Goal: Use online tool/utility: Utilize a website feature to perform a specific function

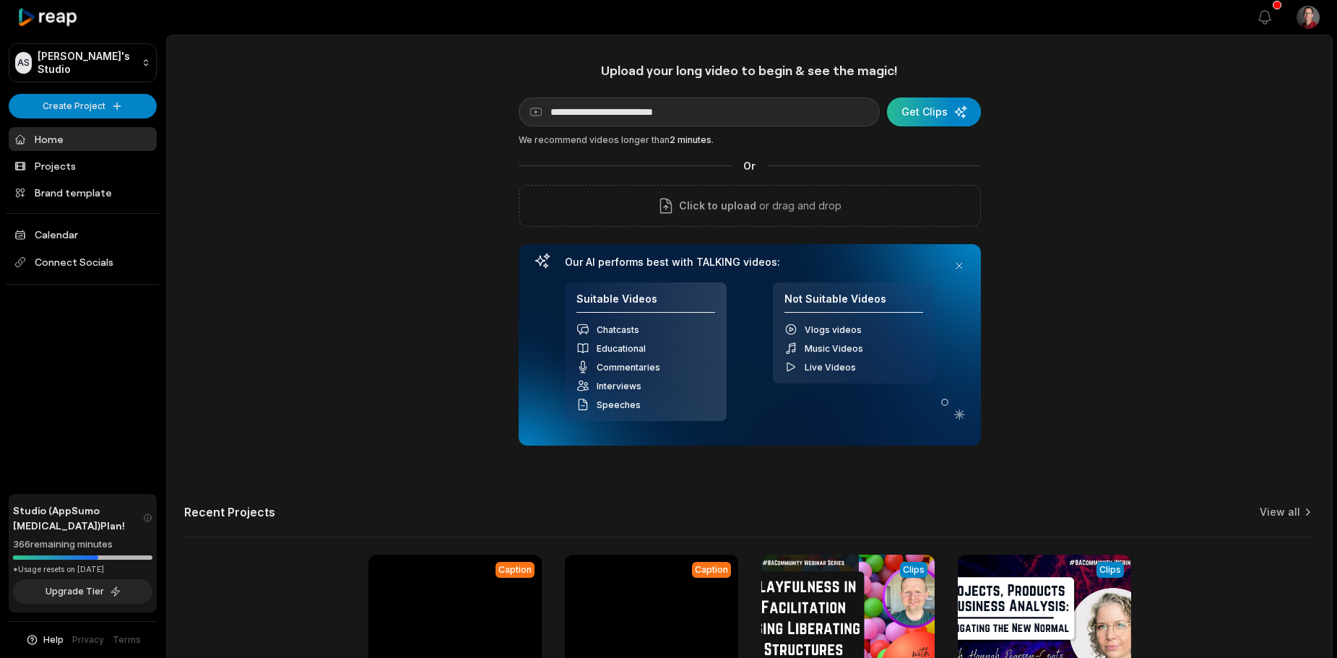
type input "**********"
click at [907, 103] on div "submit" at bounding box center [934, 112] width 94 height 29
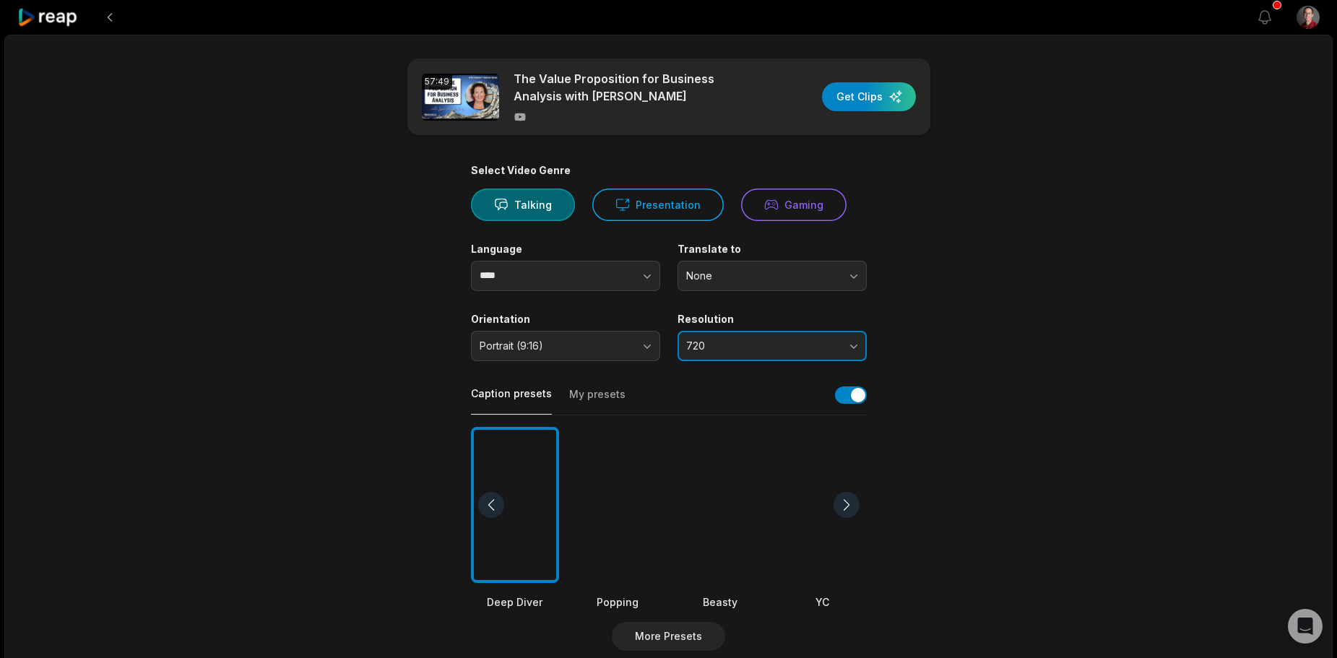
click at [736, 342] on span "720" at bounding box center [762, 346] width 152 height 13
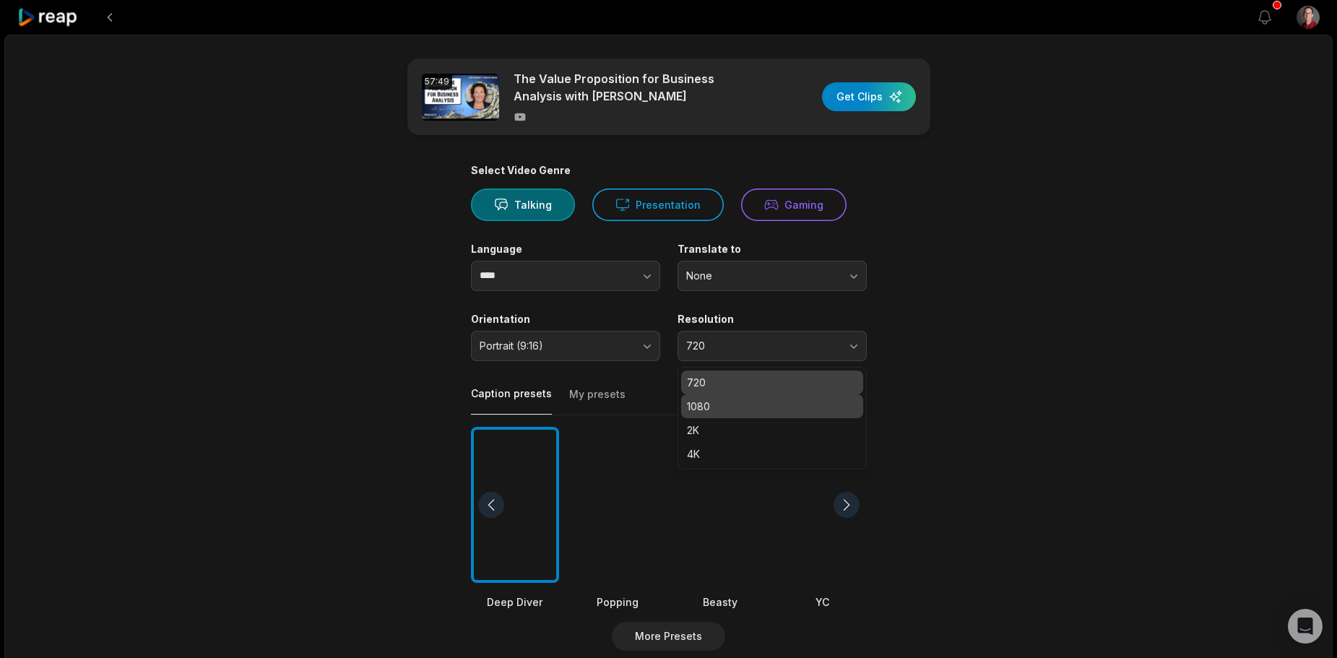
click at [721, 397] on div "1080" at bounding box center [772, 407] width 182 height 24
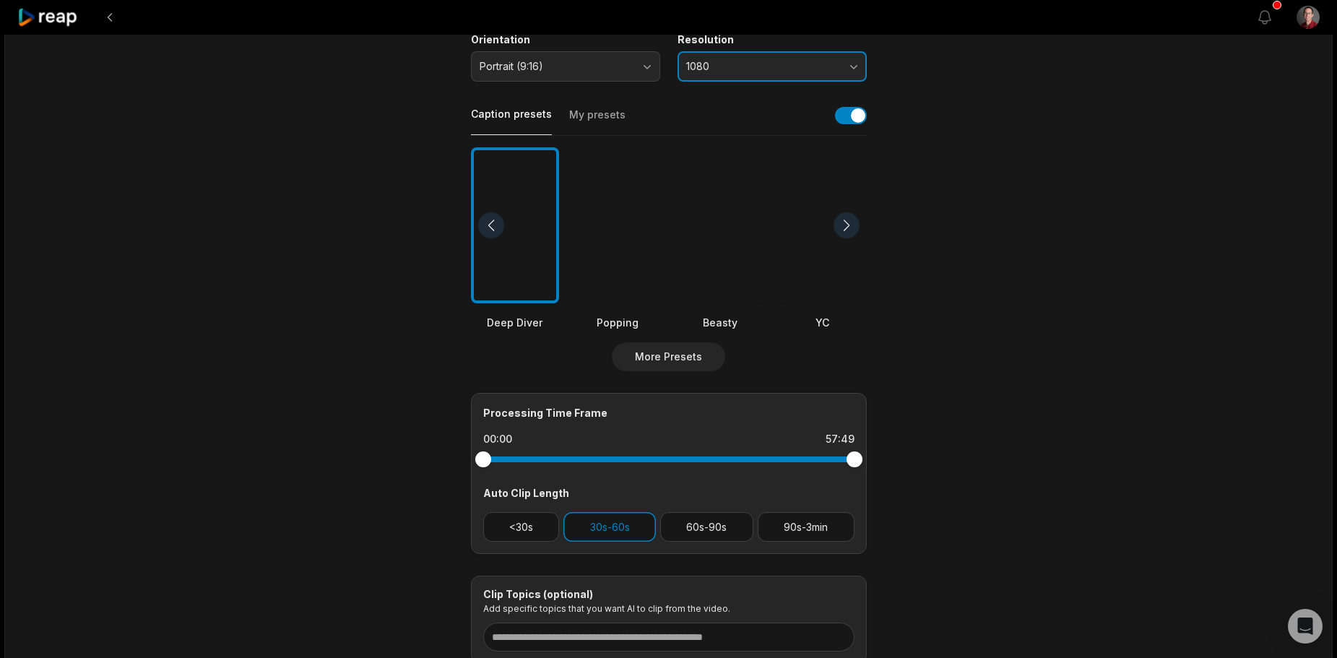
scroll to position [289, 0]
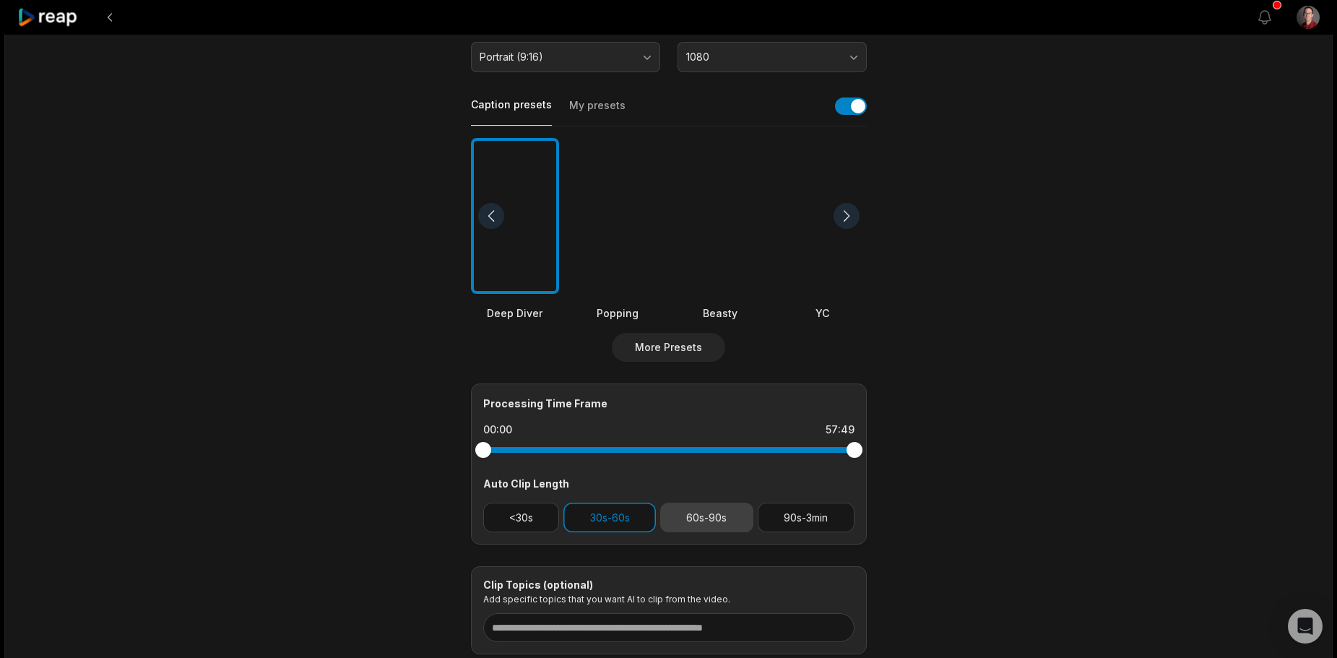
click at [691, 518] on button "60s-90s" at bounding box center [706, 518] width 93 height 30
click at [814, 519] on button "90s-3min" at bounding box center [806, 518] width 97 height 30
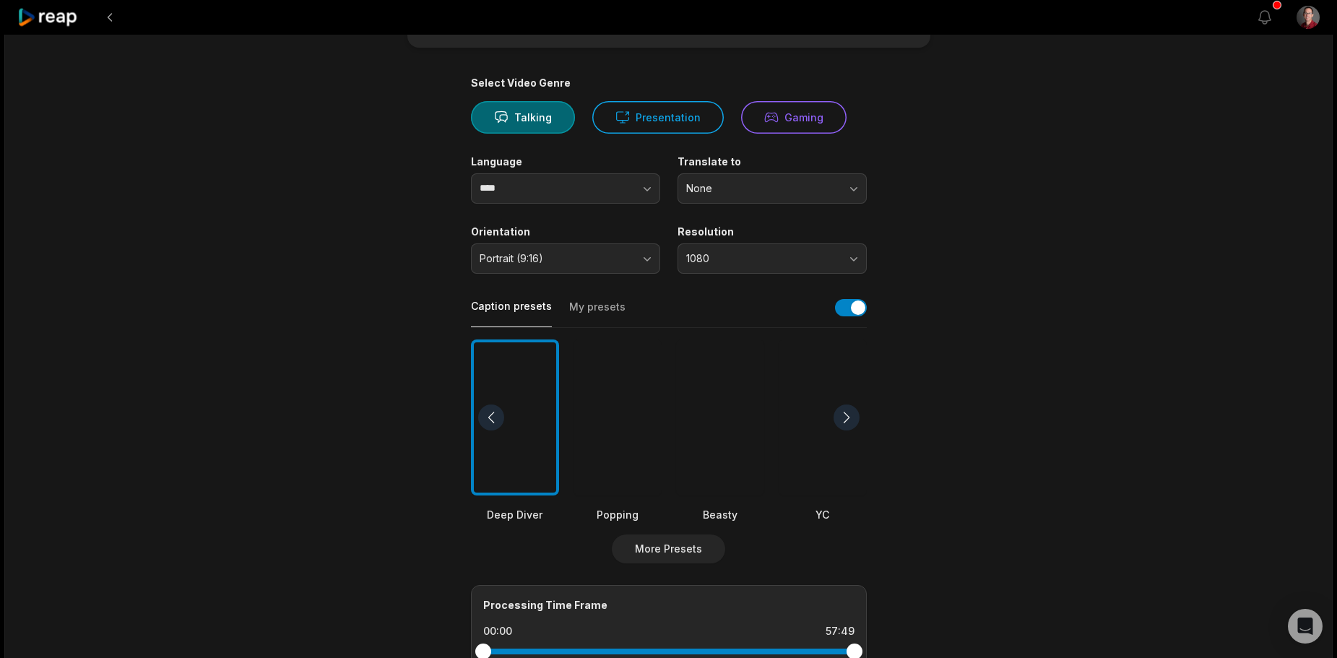
scroll to position [0, 0]
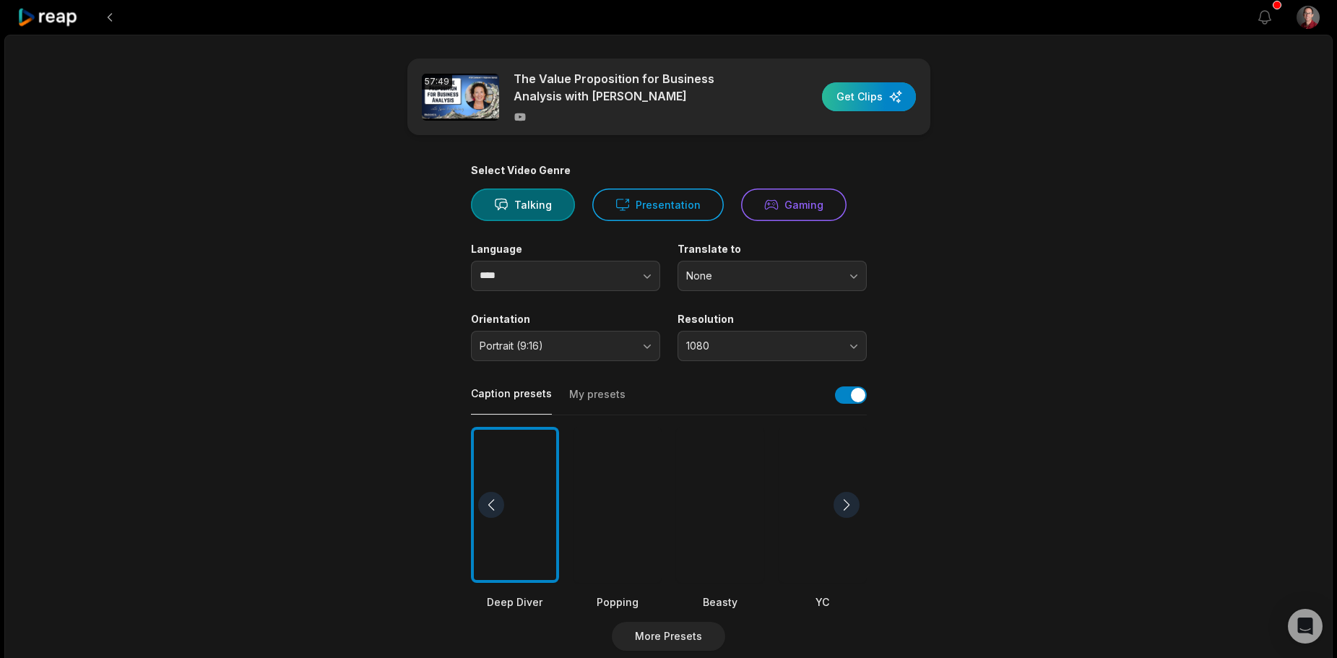
click at [876, 89] on div "button" at bounding box center [869, 96] width 94 height 29
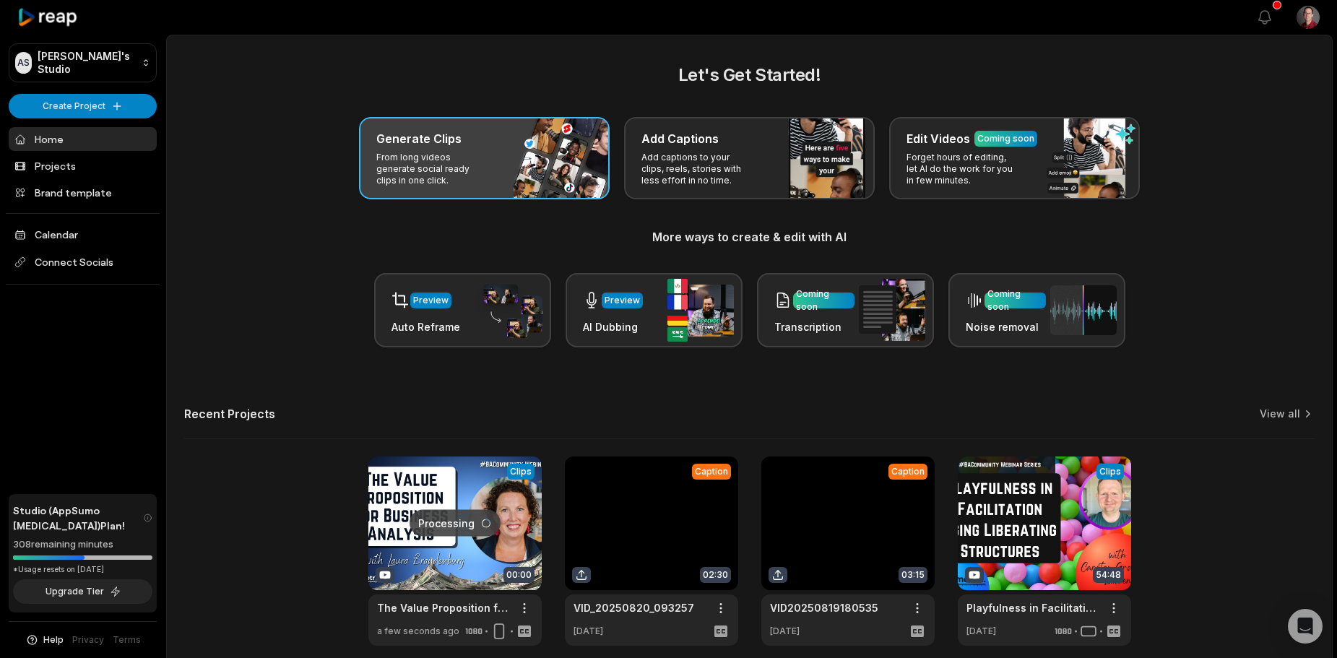
click at [468, 173] on p "From long videos generate social ready clips in one click." at bounding box center [432, 169] width 112 height 35
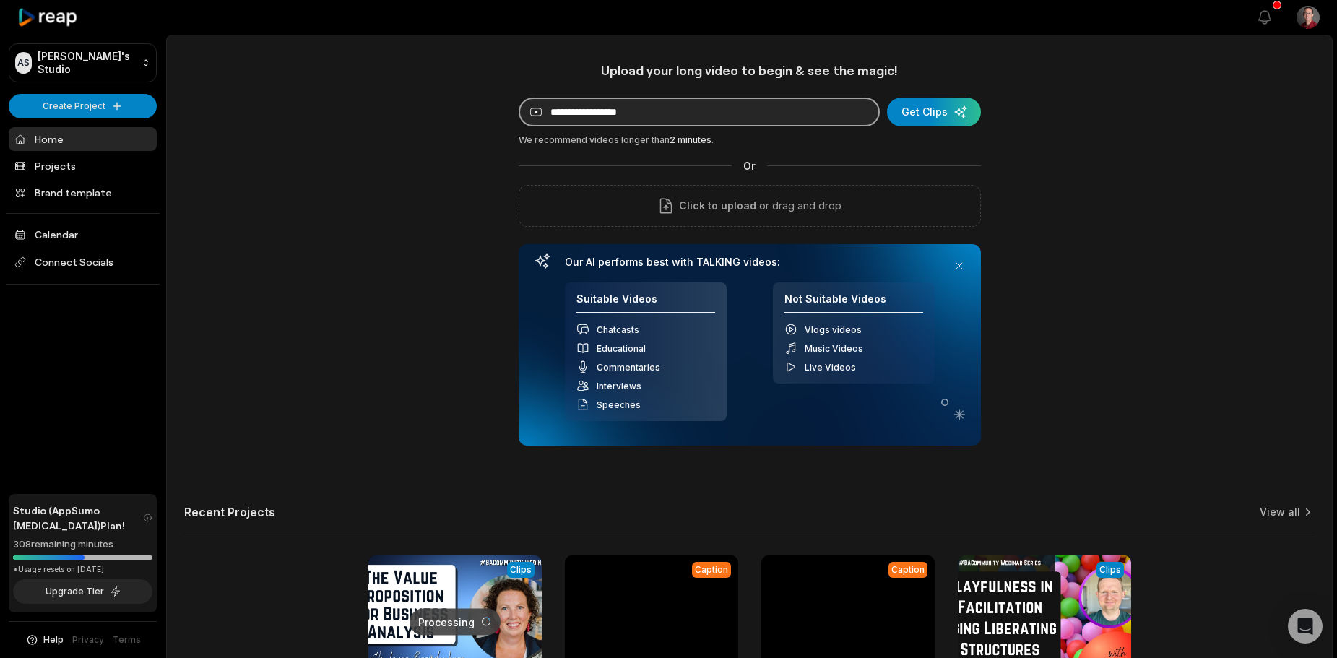
click at [624, 125] on input at bounding box center [699, 112] width 361 height 29
paste input "**********"
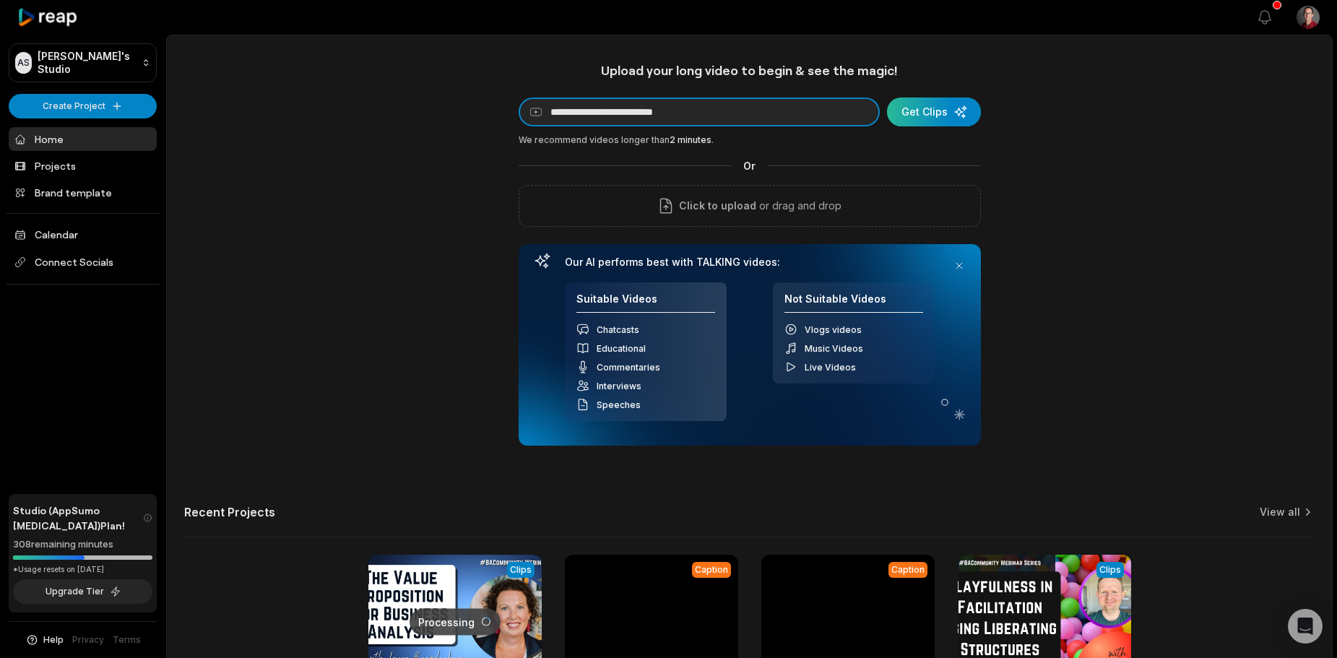
type input "**********"
click at [941, 105] on div "submit" at bounding box center [934, 112] width 94 height 29
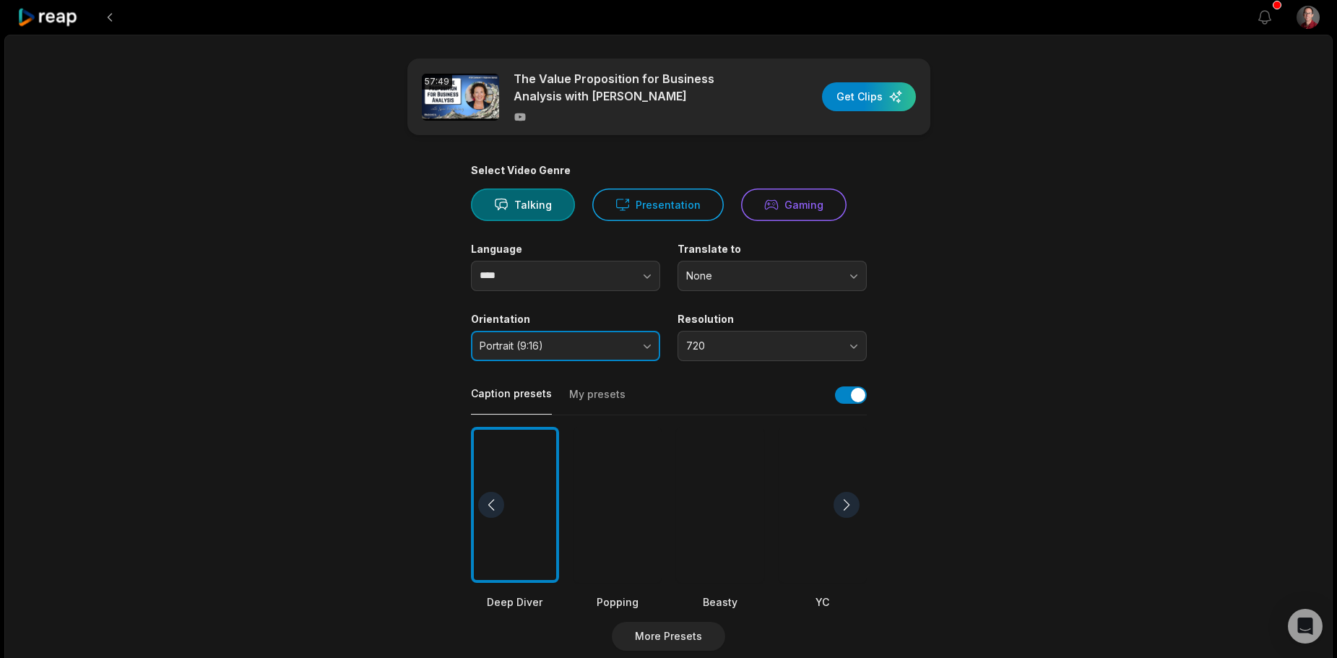
click at [589, 340] on span "Portrait (9:16)" at bounding box center [556, 346] width 152 height 13
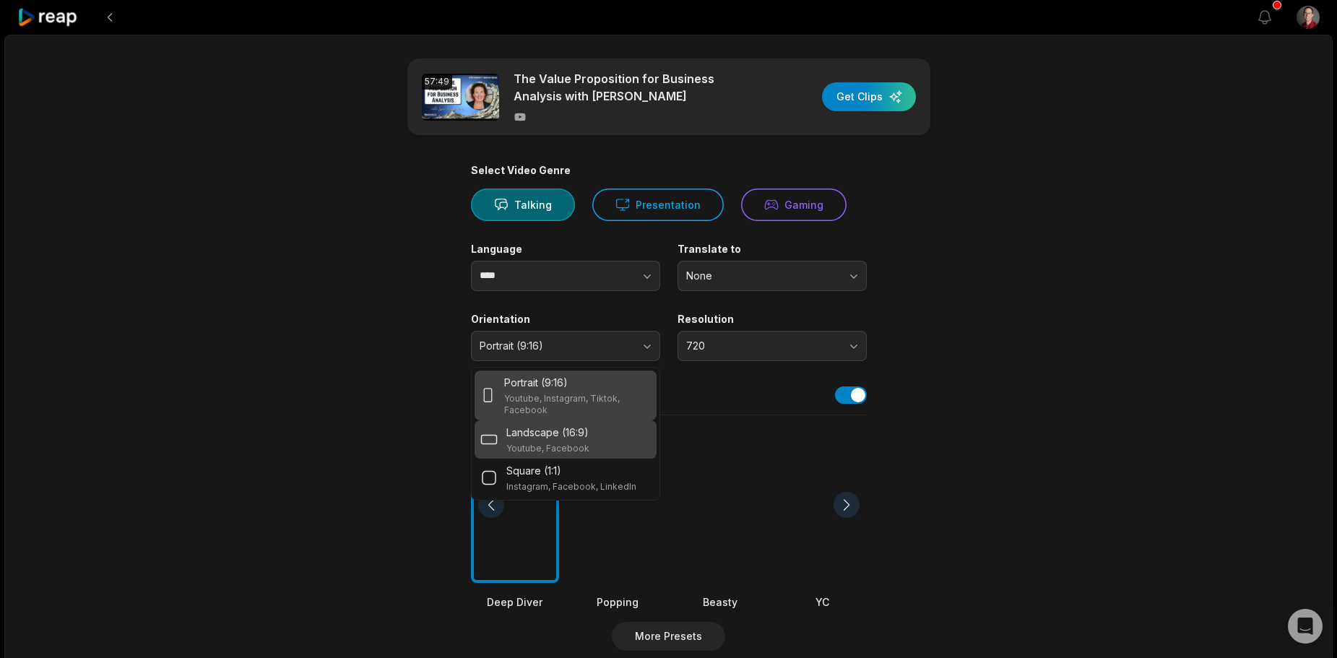
click at [580, 434] on p "Landscape (16:9)" at bounding box center [548, 432] width 82 height 15
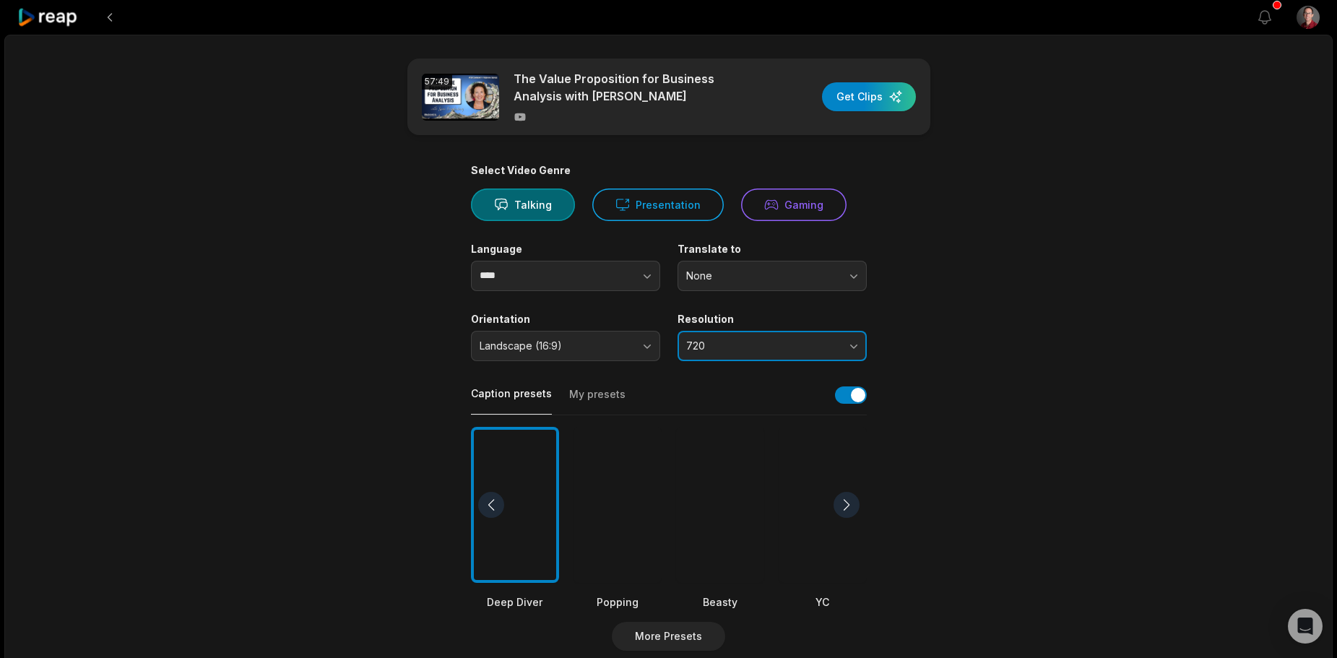
click at [736, 349] on span "720" at bounding box center [762, 346] width 152 height 13
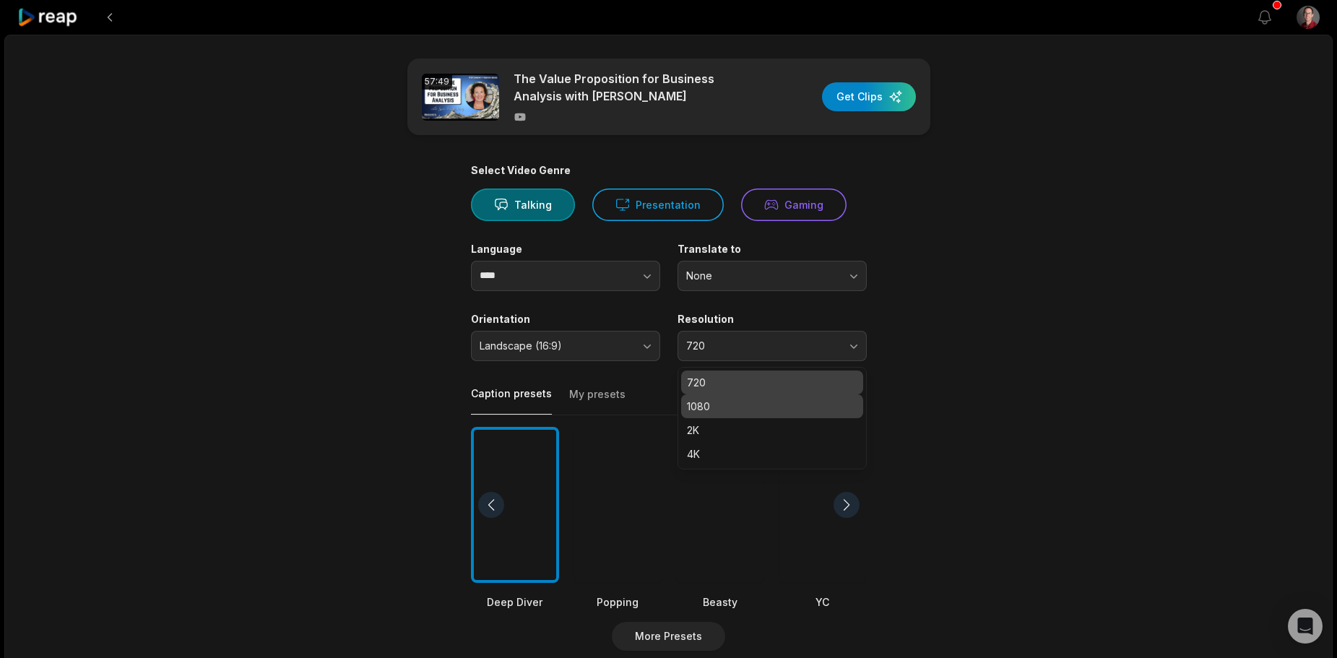
click at [738, 403] on p "1080" at bounding box center [772, 406] width 171 height 15
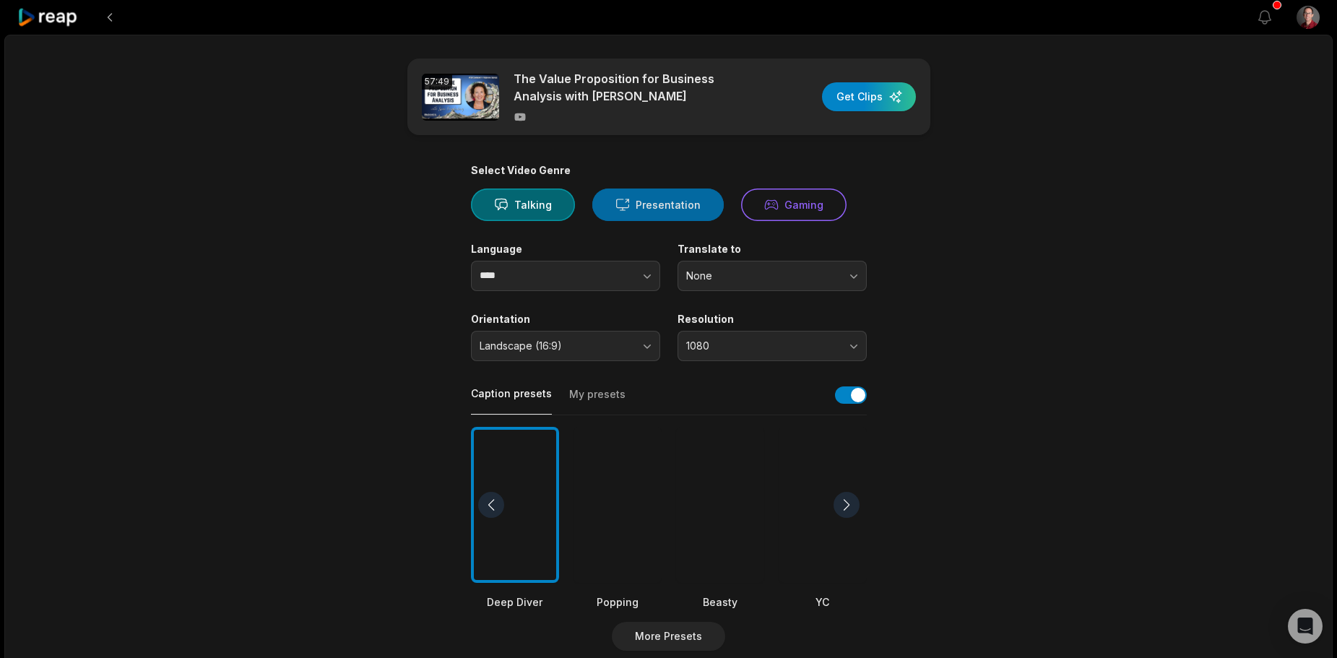
click at [607, 200] on button "Presentation" at bounding box center [659, 205] width 132 height 33
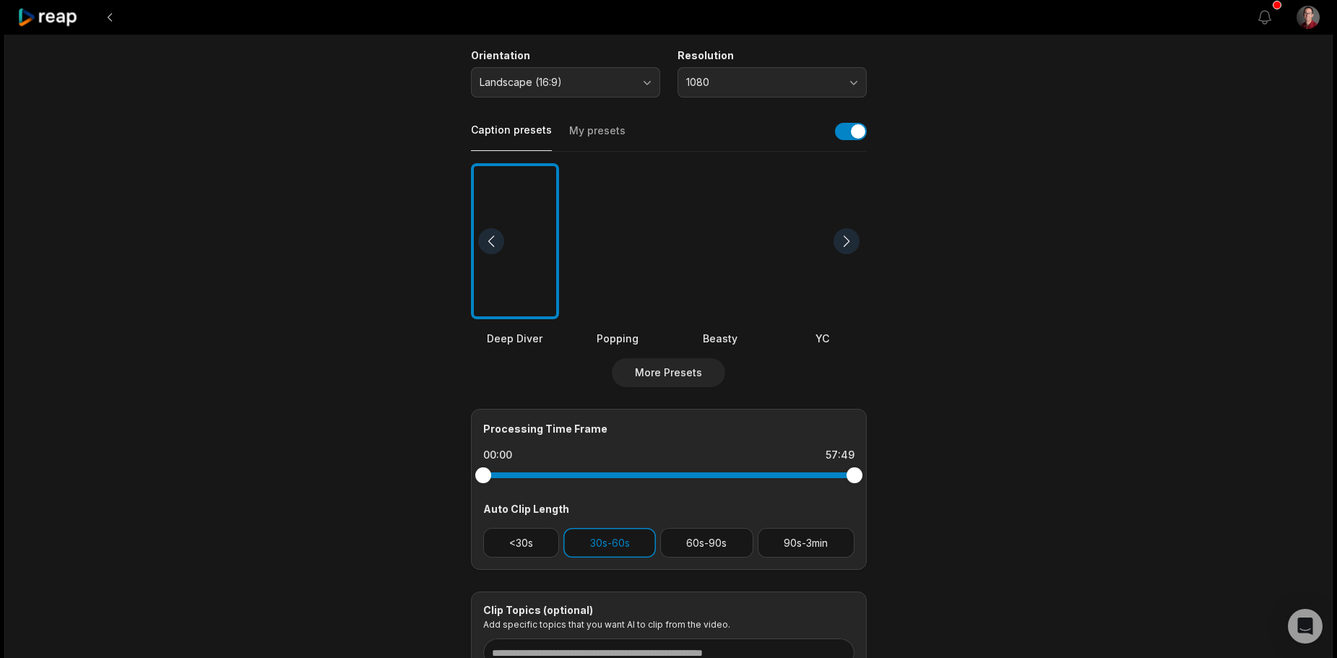
scroll to position [289, 0]
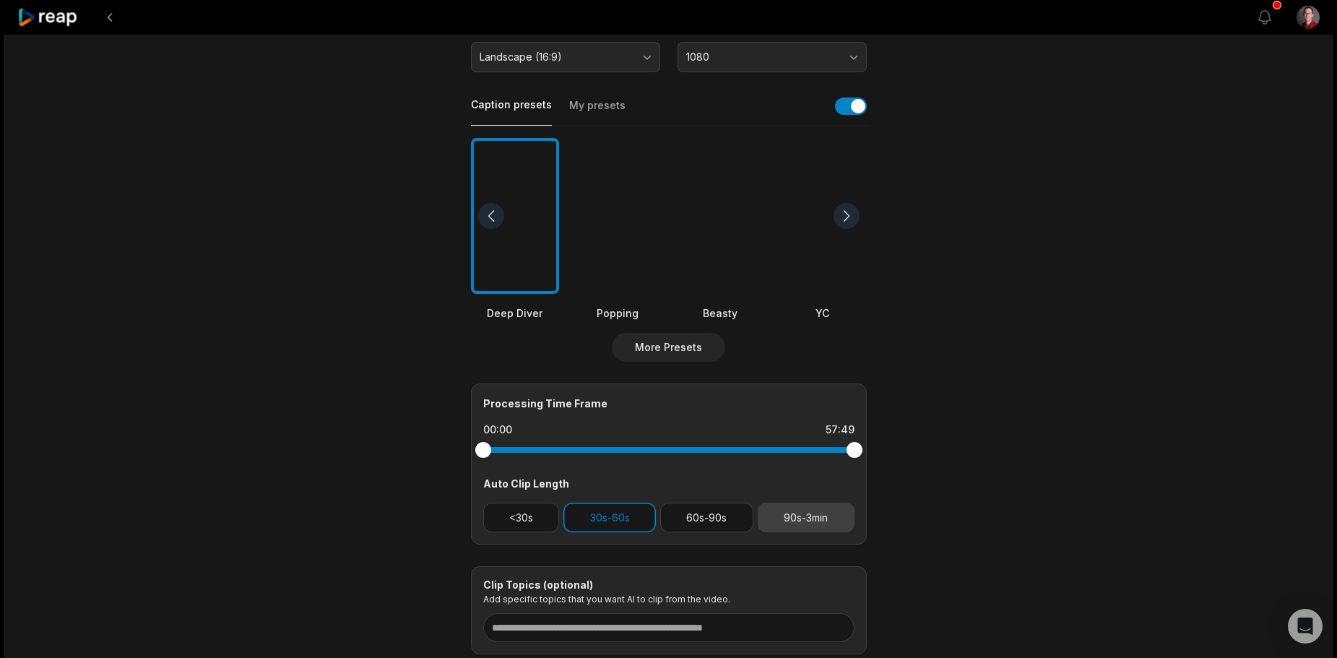
drag, startPoint x: 742, startPoint y: 517, endPoint x: 771, endPoint y: 520, distance: 29.0
click at [740, 518] on button "60s-90s" at bounding box center [706, 518] width 93 height 30
click at [800, 516] on button "90s-3min" at bounding box center [806, 518] width 97 height 30
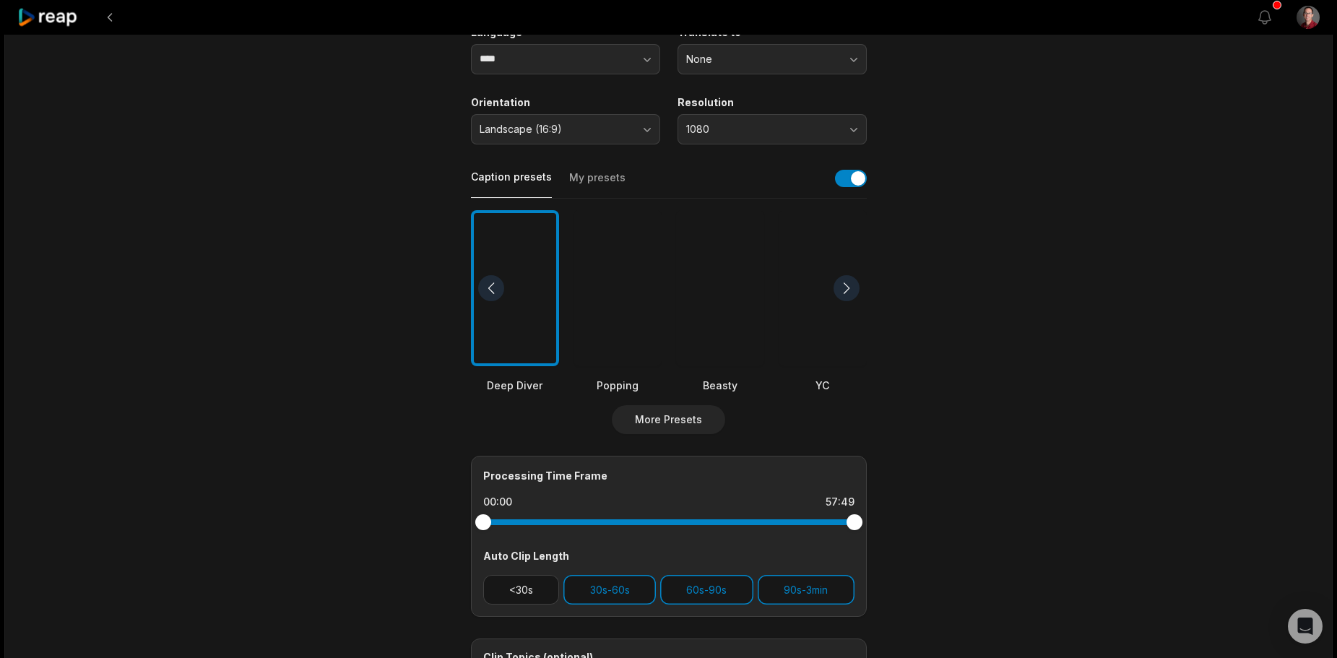
click at [591, 186] on button "My presets" at bounding box center [597, 184] width 56 height 27
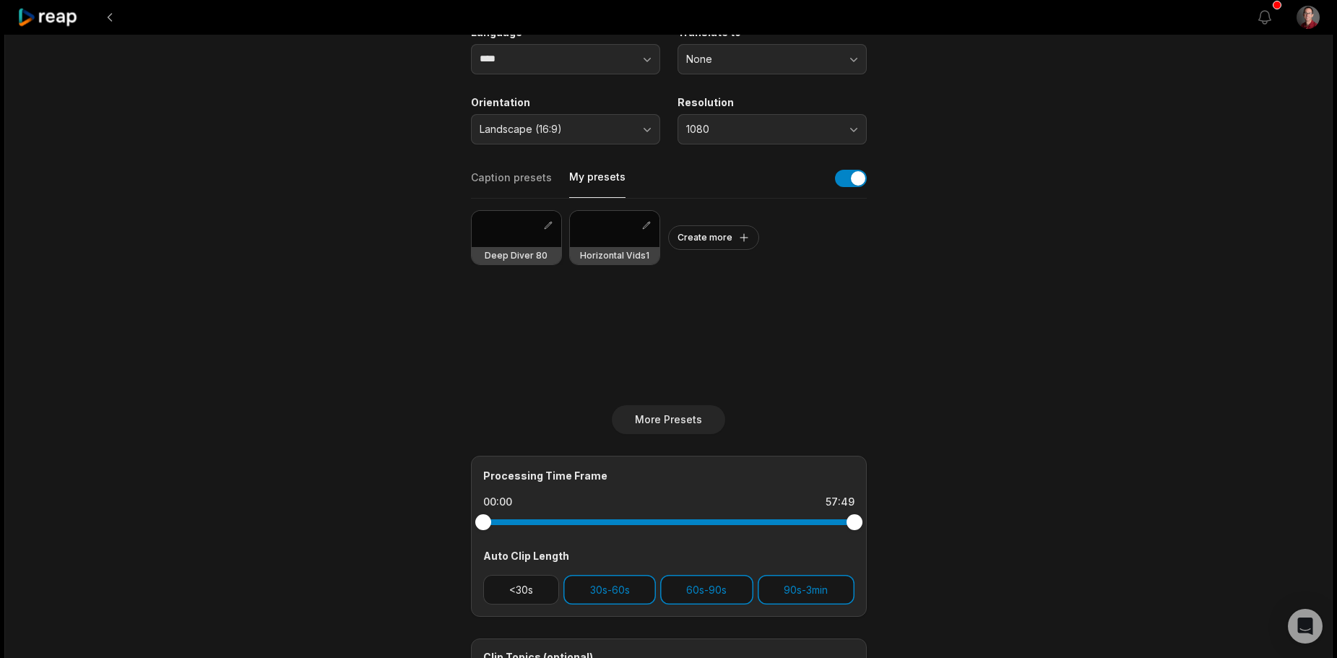
click at [532, 225] on div at bounding box center [517, 229] width 90 height 36
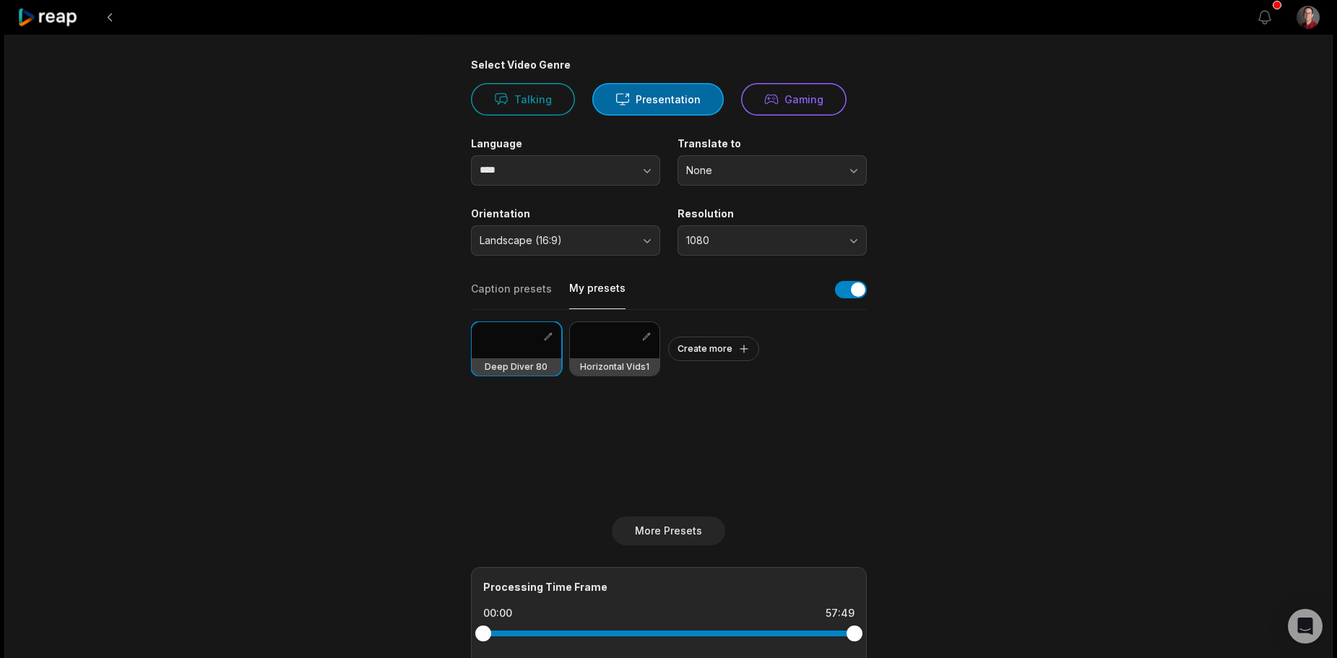
scroll to position [0, 0]
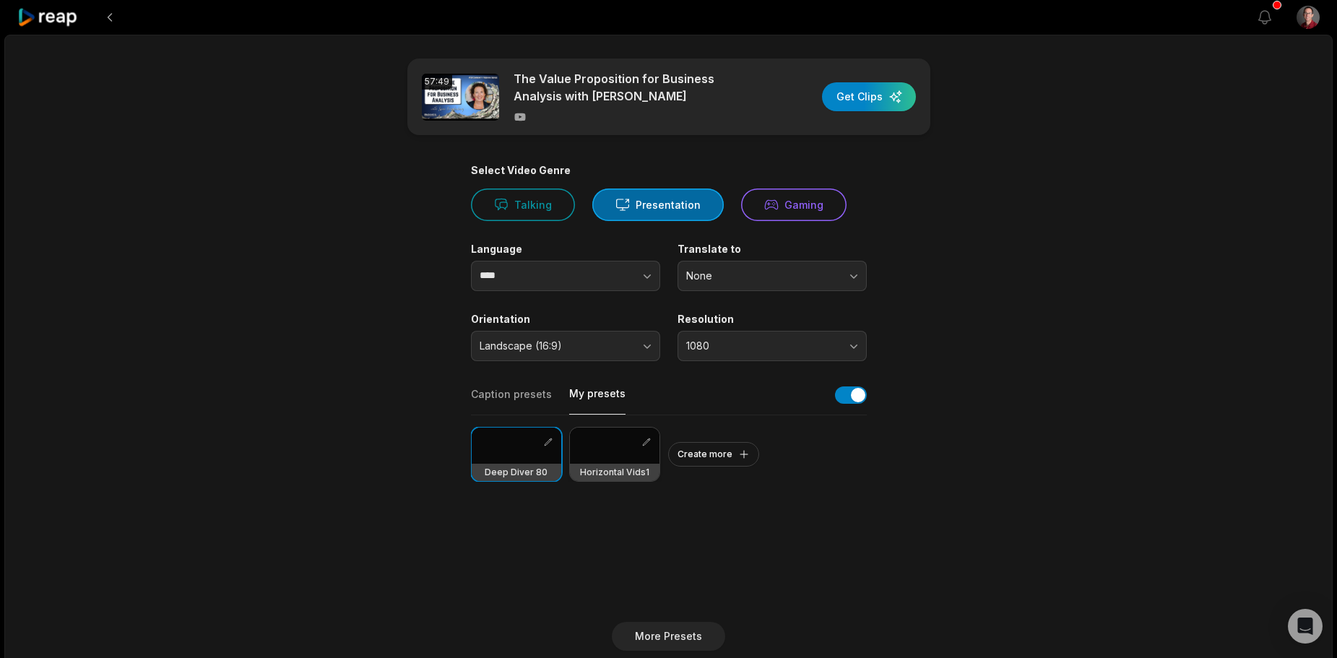
click at [619, 450] on div at bounding box center [615, 446] width 90 height 36
click at [849, 101] on div "button" at bounding box center [869, 96] width 94 height 29
